Goal: Information Seeking & Learning: Learn about a topic

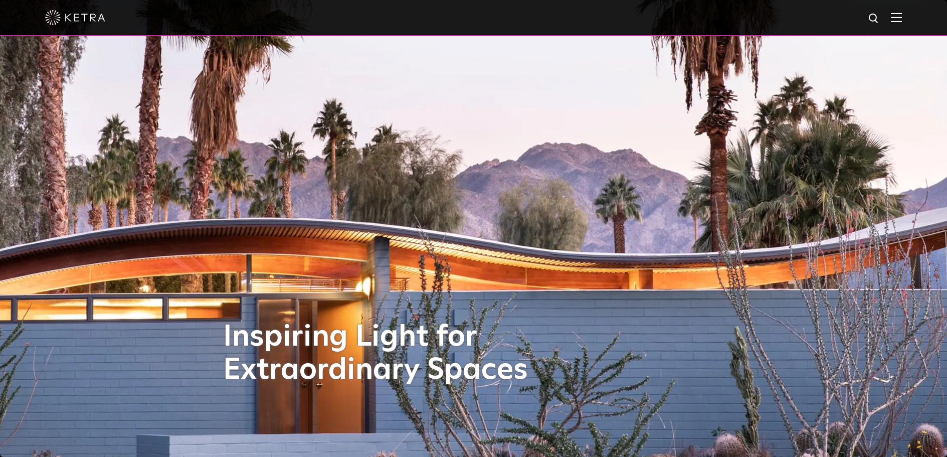
click at [902, 19] on img at bounding box center [896, 18] width 11 height 10
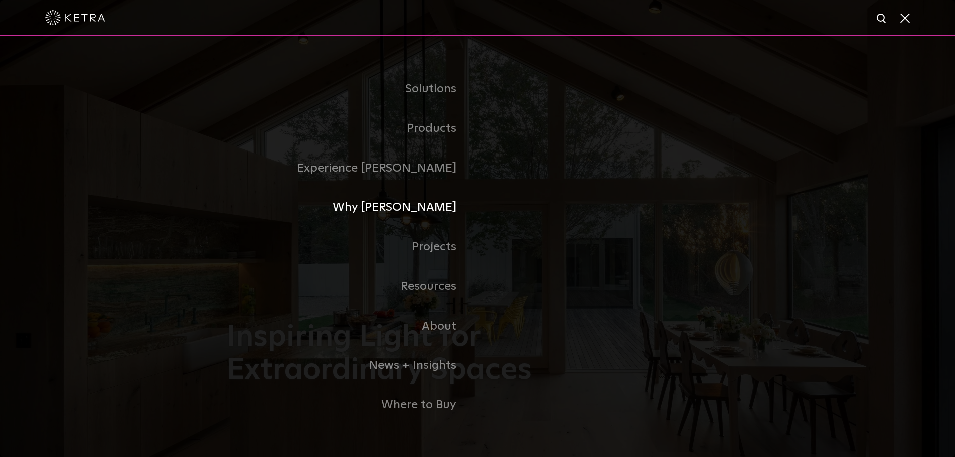
click at [452, 201] on link "Why [PERSON_NAME]" at bounding box center [352, 208] width 251 height 40
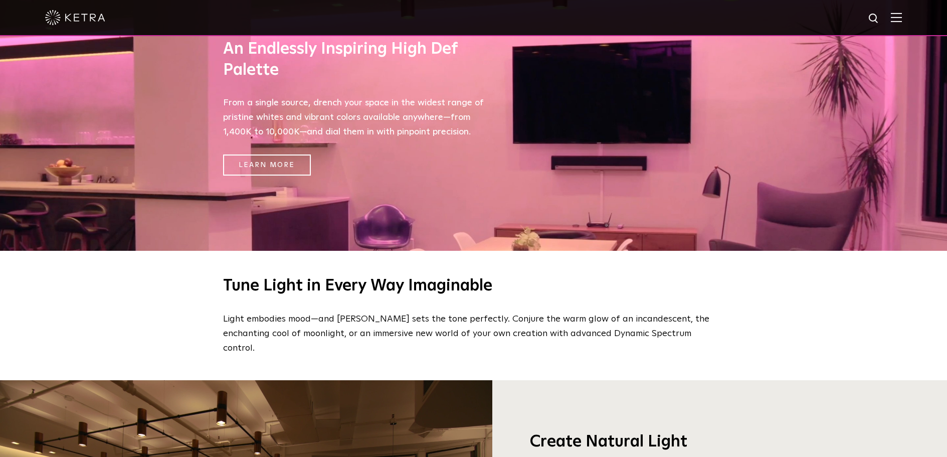
scroll to position [506, 0]
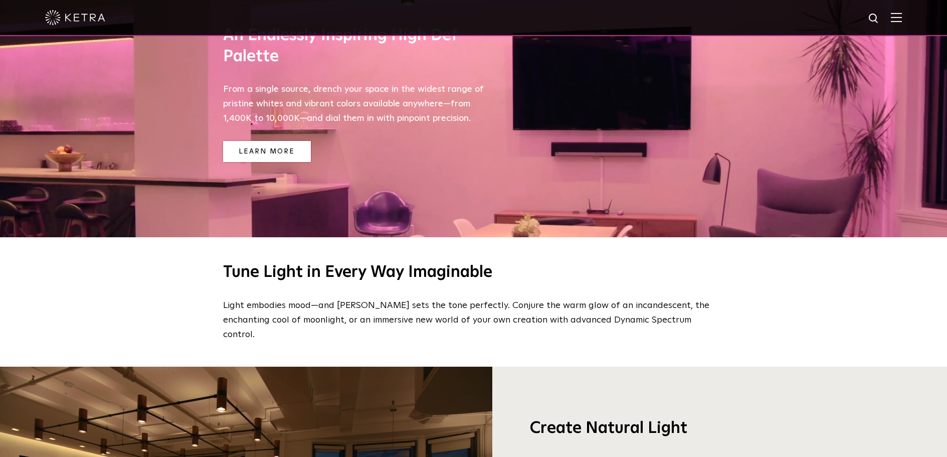
click at [283, 150] on link "Learn More" at bounding box center [267, 152] width 88 height 22
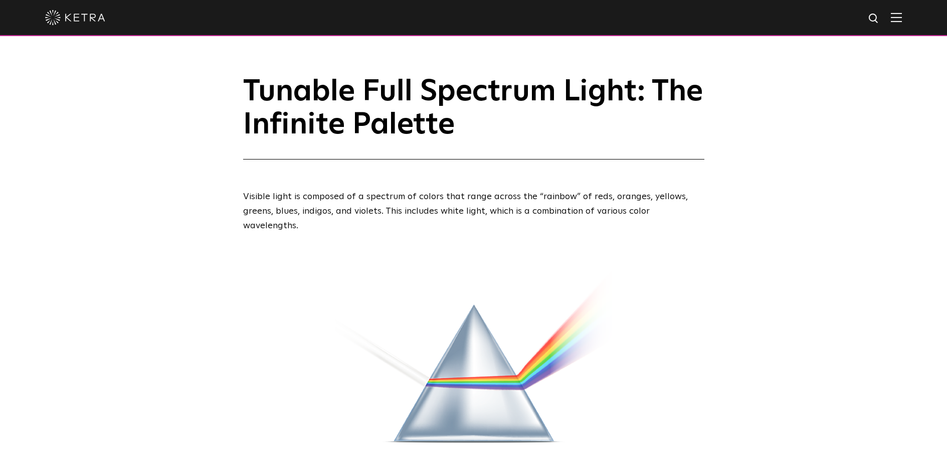
click at [902, 14] on img at bounding box center [896, 18] width 11 height 10
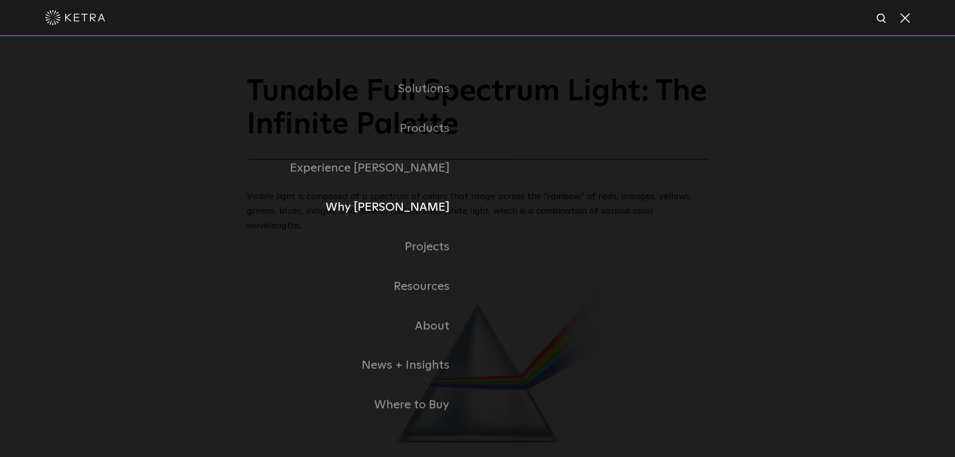
click at [443, 208] on link "Why [PERSON_NAME]" at bounding box center [309, 208] width 336 height 40
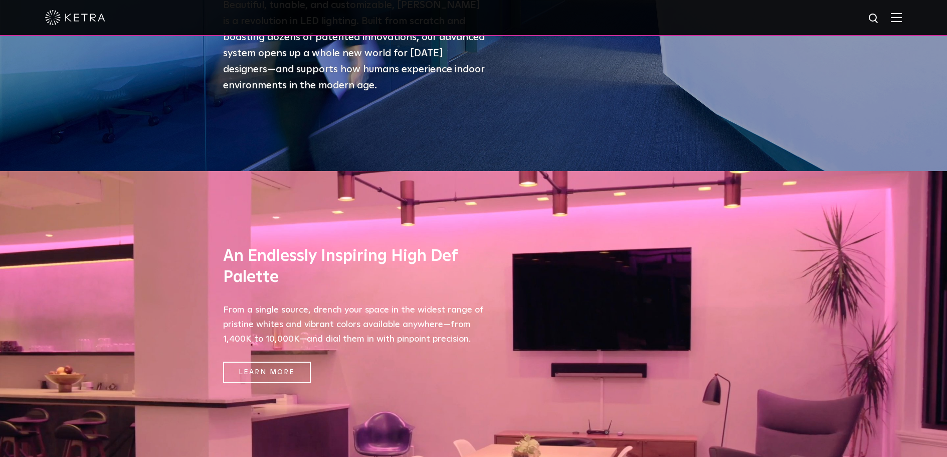
scroll to position [287, 0]
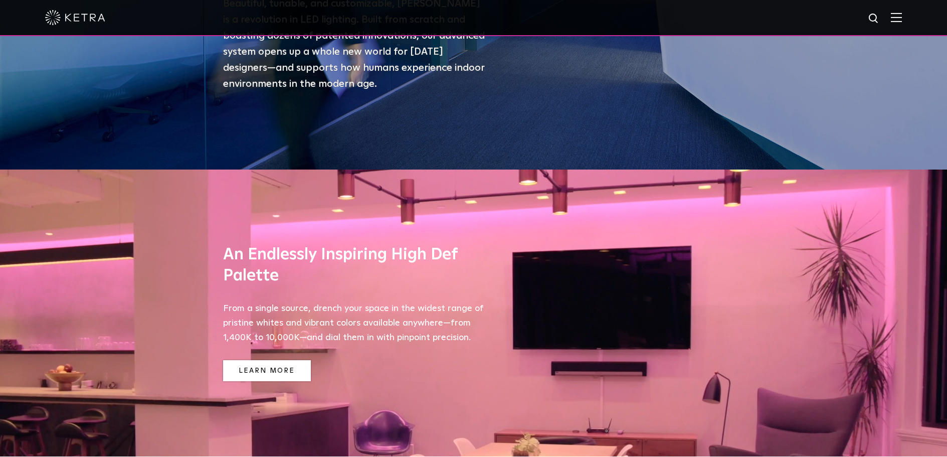
click at [239, 378] on link "Learn More" at bounding box center [267, 371] width 88 height 22
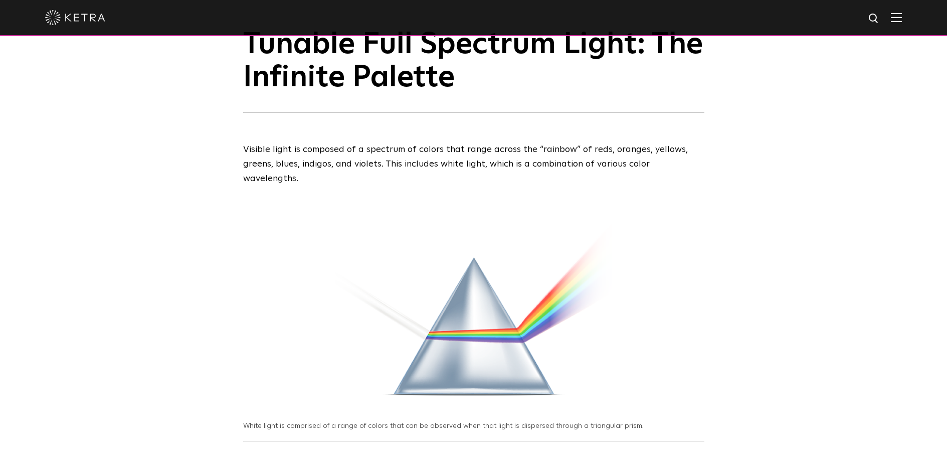
scroll to position [52, 0]
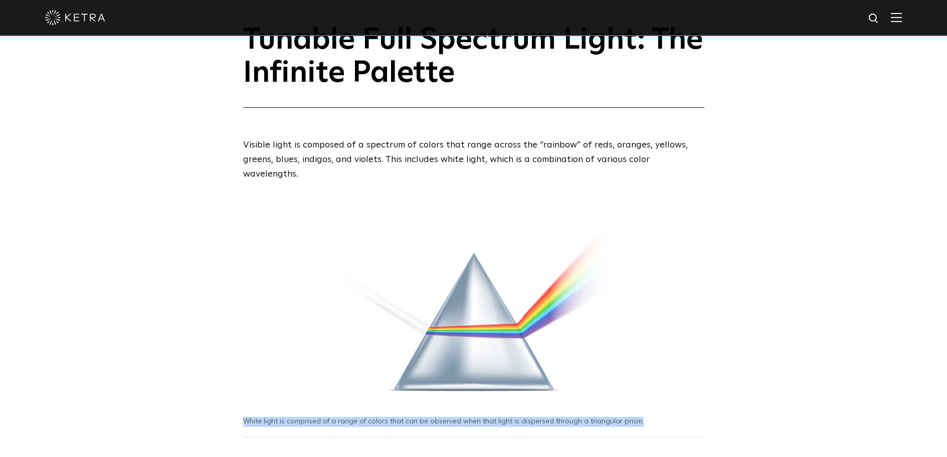
drag, startPoint x: 627, startPoint y: 407, endPoint x: 241, endPoint y: 419, distance: 386.3
